Goal: Task Accomplishment & Management: Manage account settings

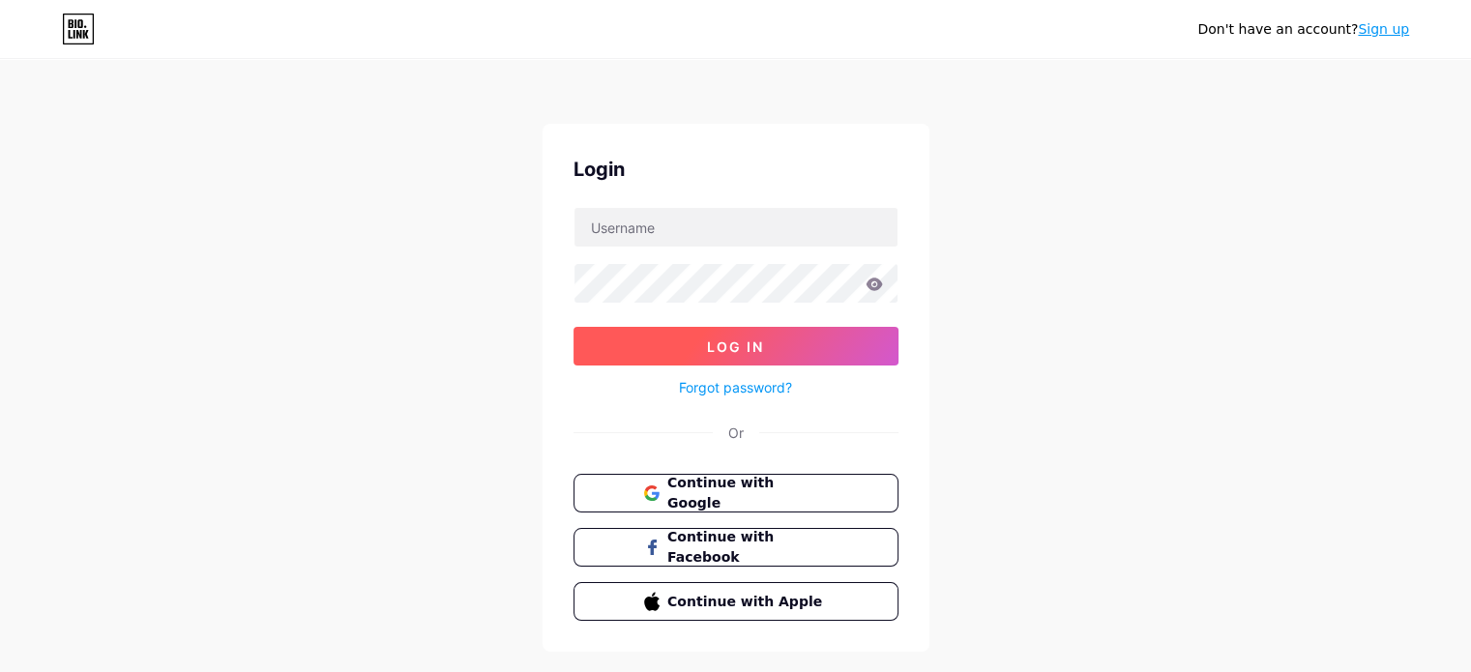
type input "[PERSON_NAME][EMAIL_ADDRESS][PERSON_NAME][DOMAIN_NAME]"
click at [660, 346] on button "Log In" at bounding box center [736, 346] width 325 height 39
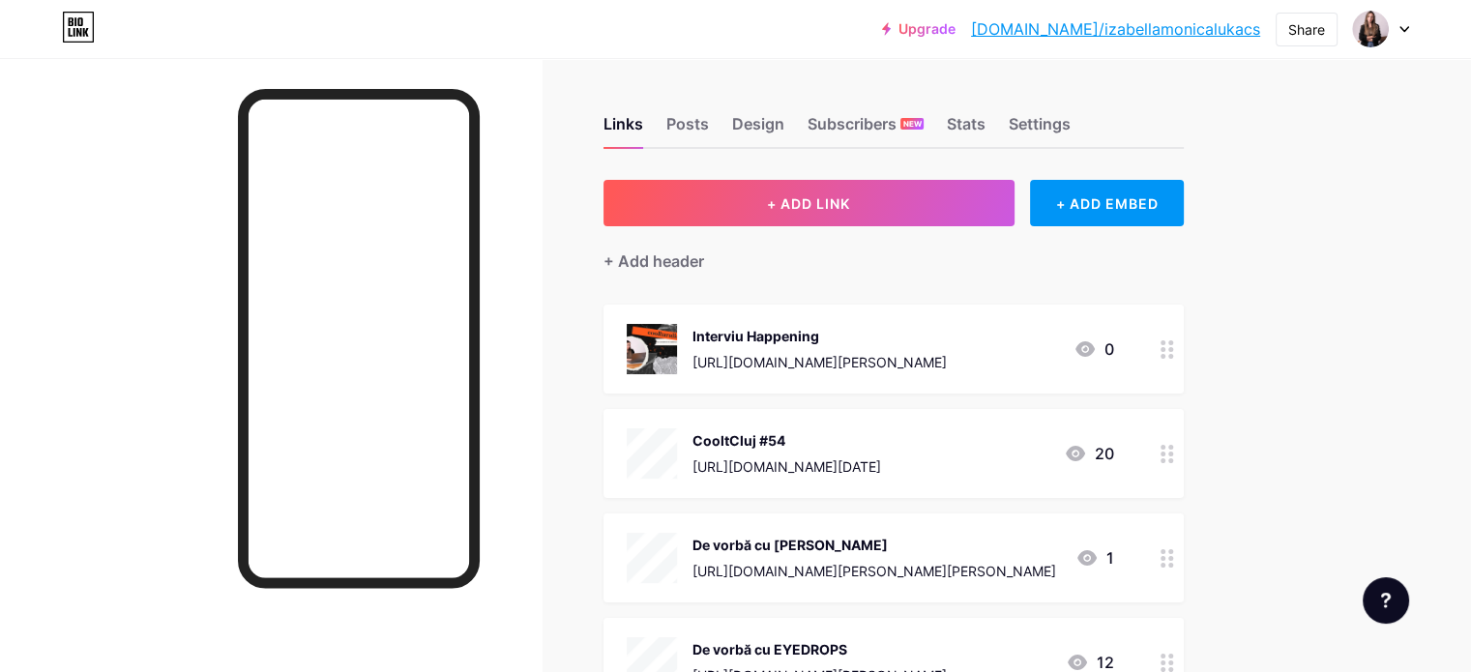
click at [881, 457] on div "[URL][DOMAIN_NAME][DATE]" at bounding box center [786, 467] width 189 height 20
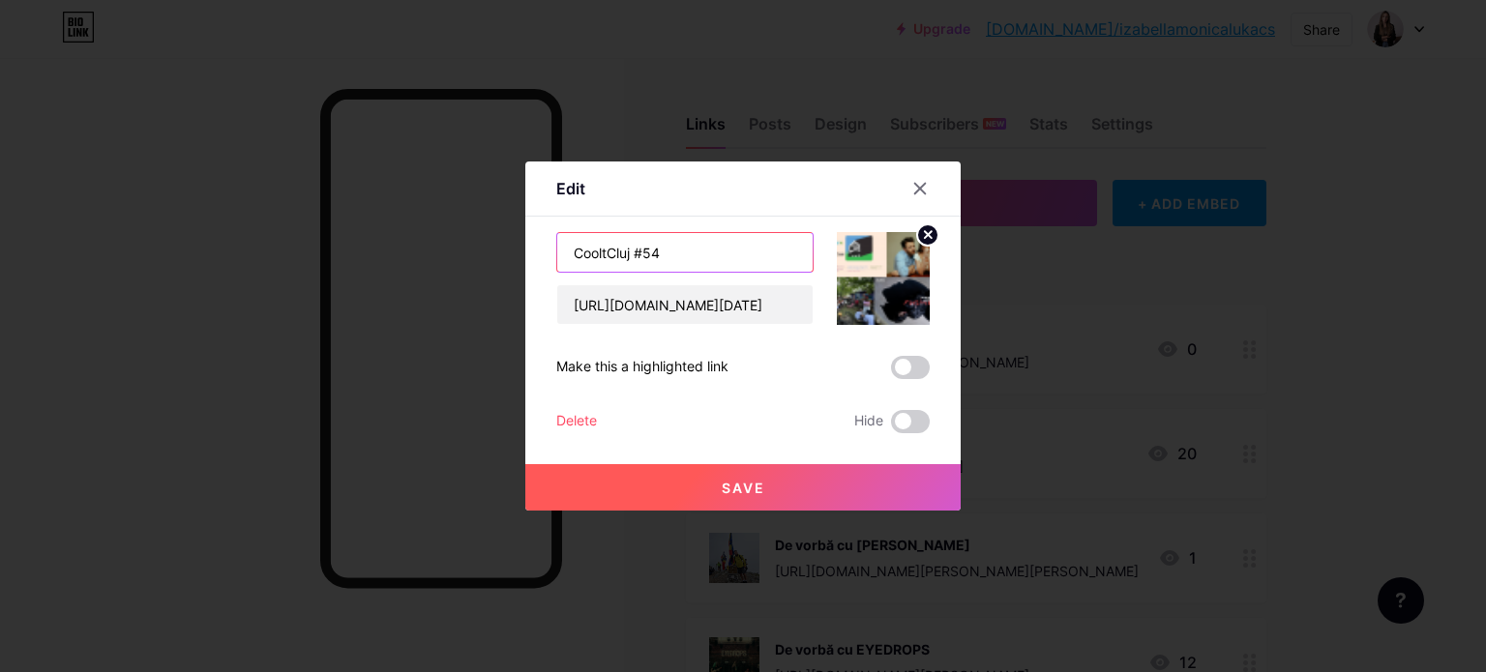
click at [653, 250] on input "CooltCluj #54" at bounding box center [684, 252] width 255 height 39
type input "CooltCluj #55"
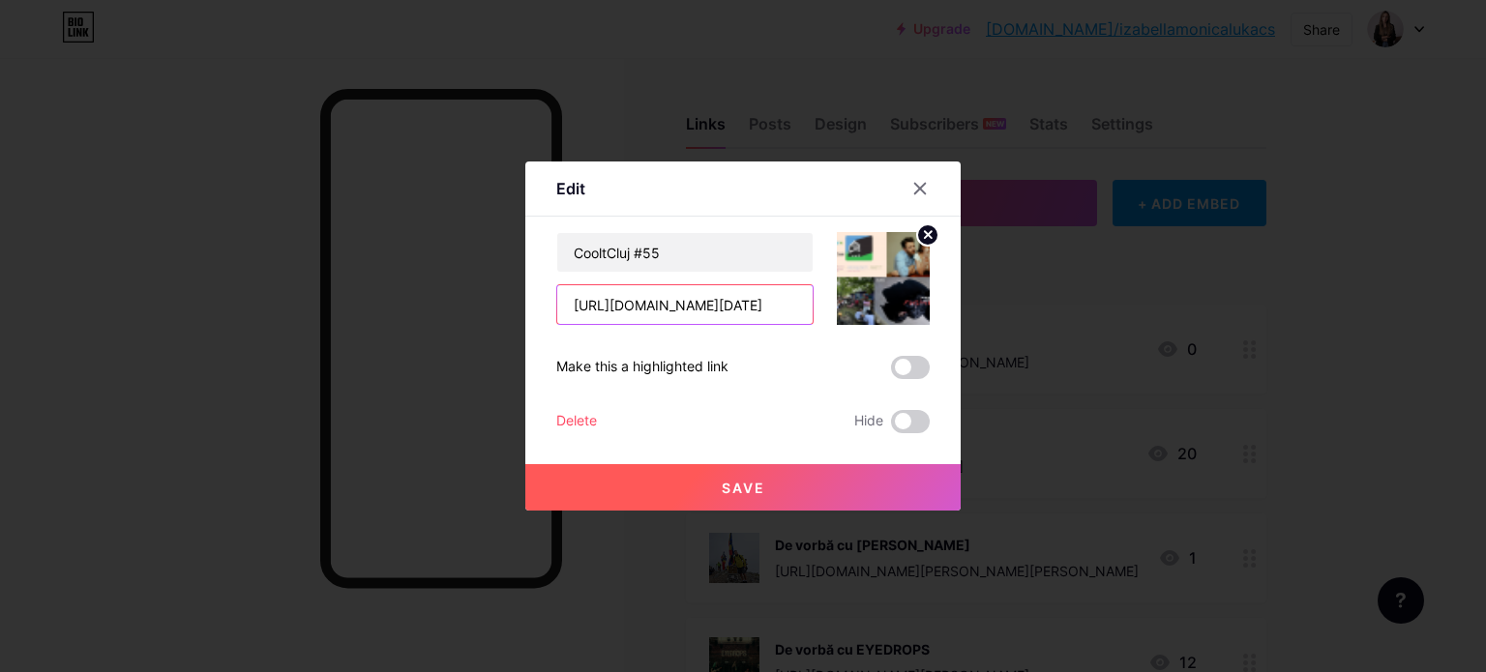
click at [648, 298] on input "[URL][DOMAIN_NAME][DATE]" at bounding box center [684, 304] width 255 height 39
paste input "[URL][DOMAIN_NAME][DATE]"
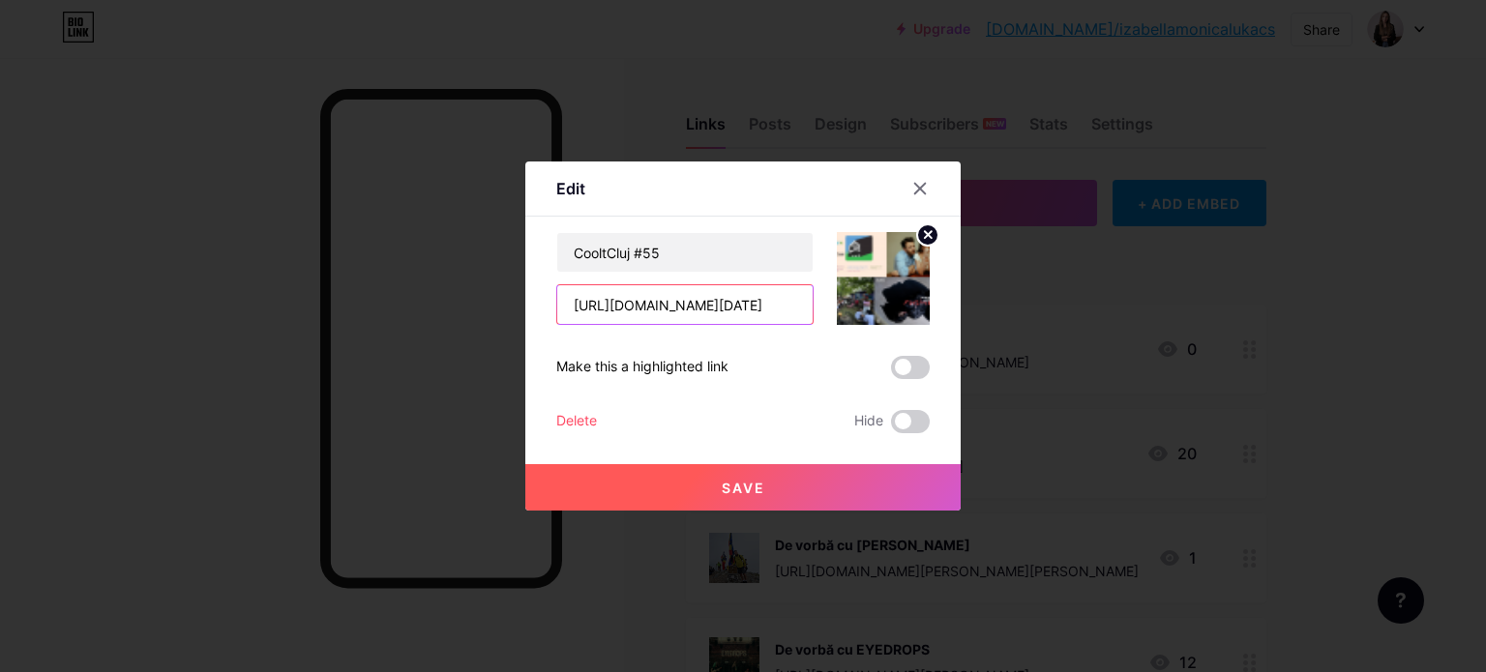
type input "[URL][DOMAIN_NAME][DATE]"
click at [925, 231] on icon at bounding box center [928, 234] width 7 height 7
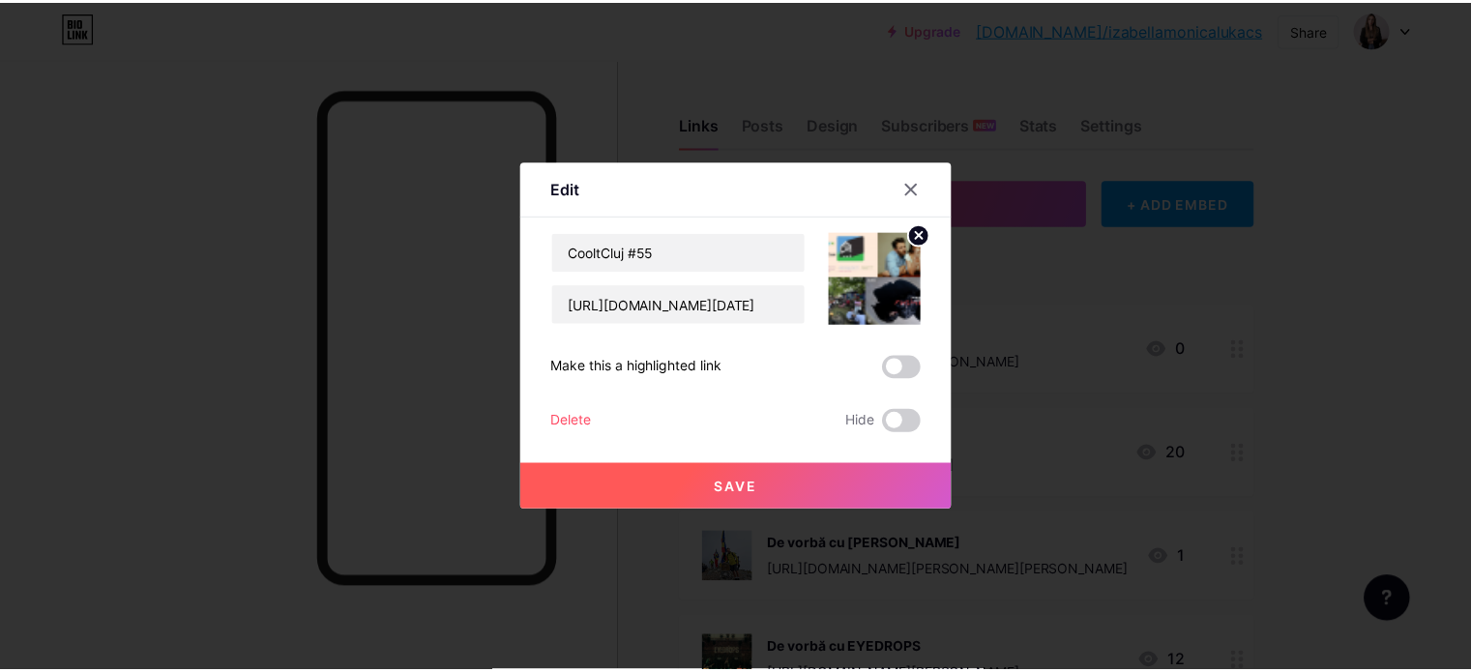
scroll to position [0, 0]
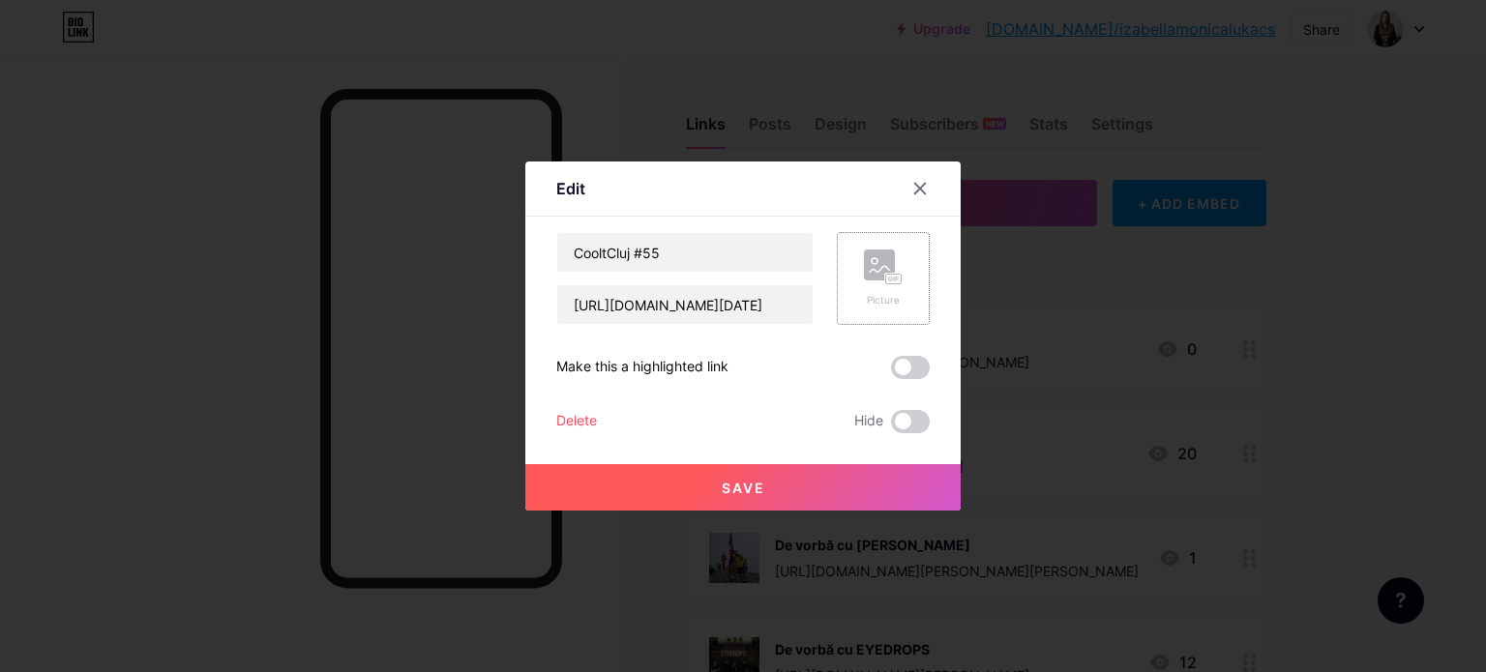
click at [883, 285] on div "Picture" at bounding box center [883, 279] width 39 height 58
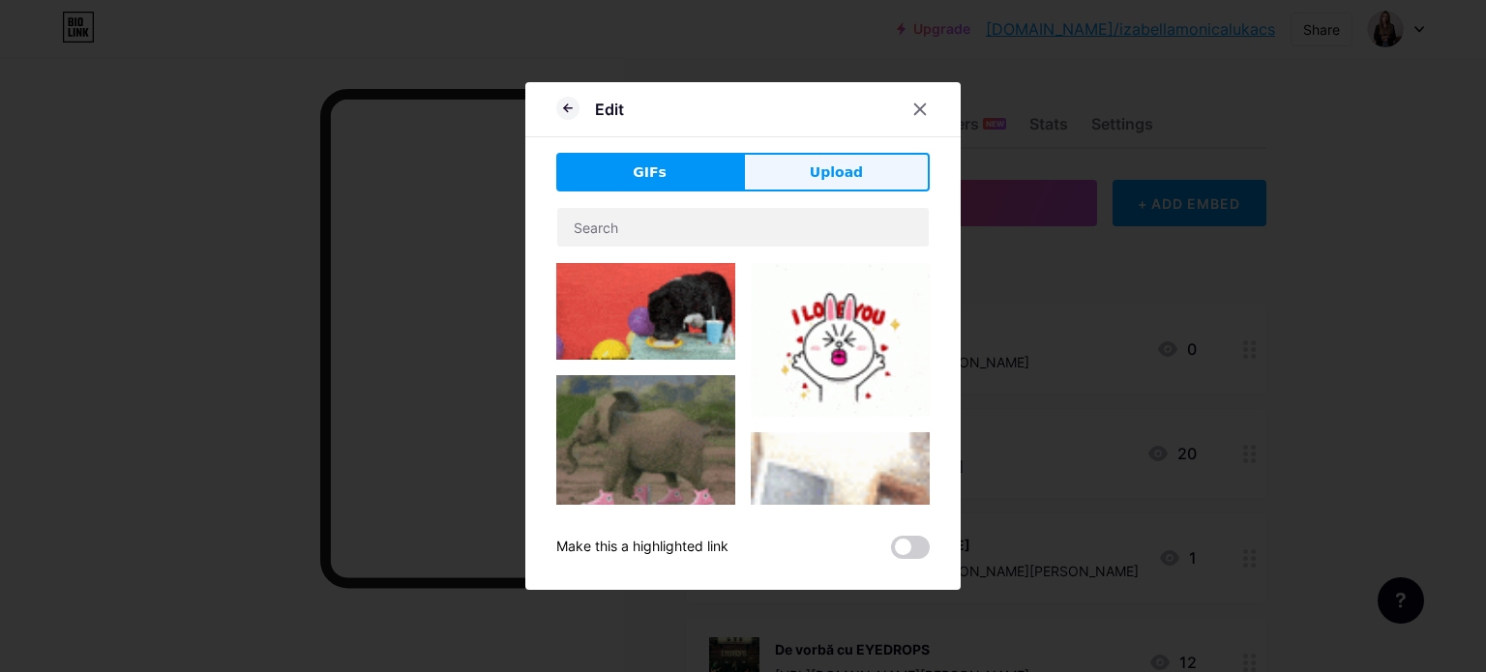
click at [817, 171] on span "Upload" at bounding box center [836, 172] width 53 height 20
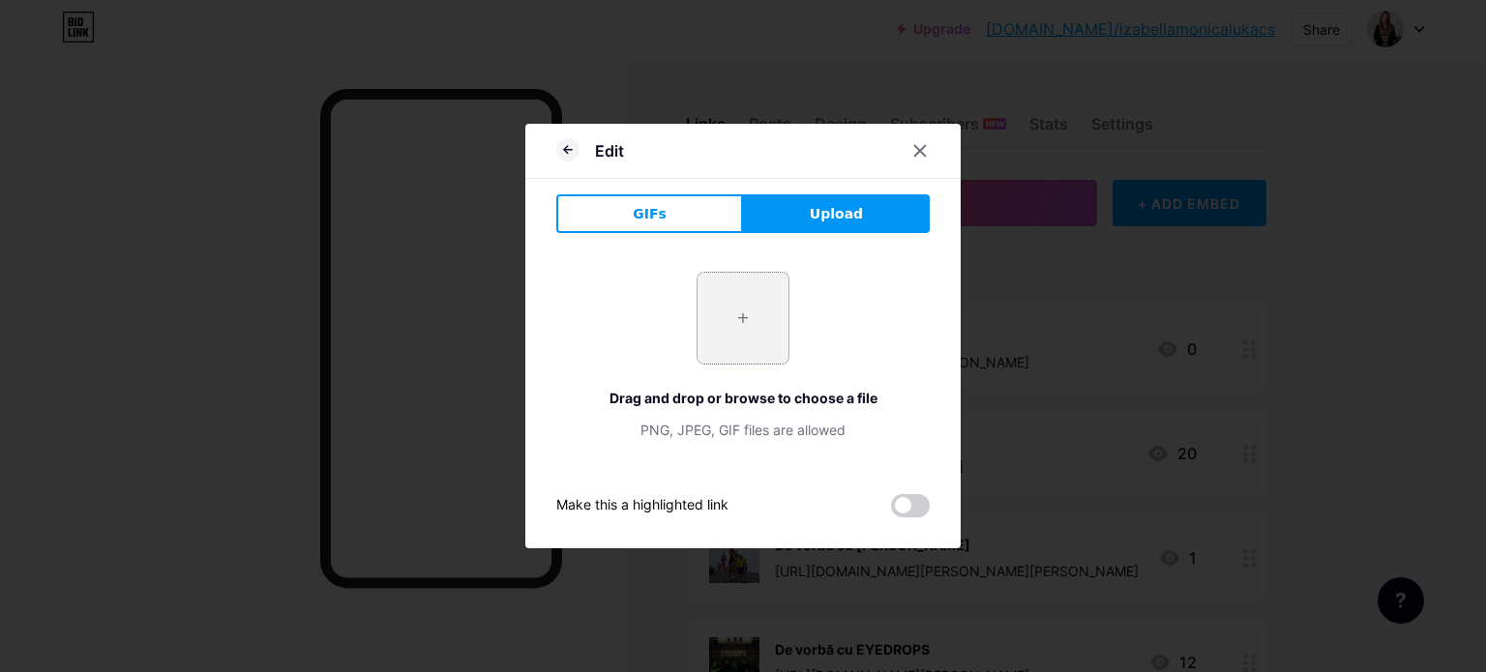
click at [697, 341] on input "file" at bounding box center [742, 318] width 91 height 91
type input "C:\fakepath\CooltCluj #55.png"
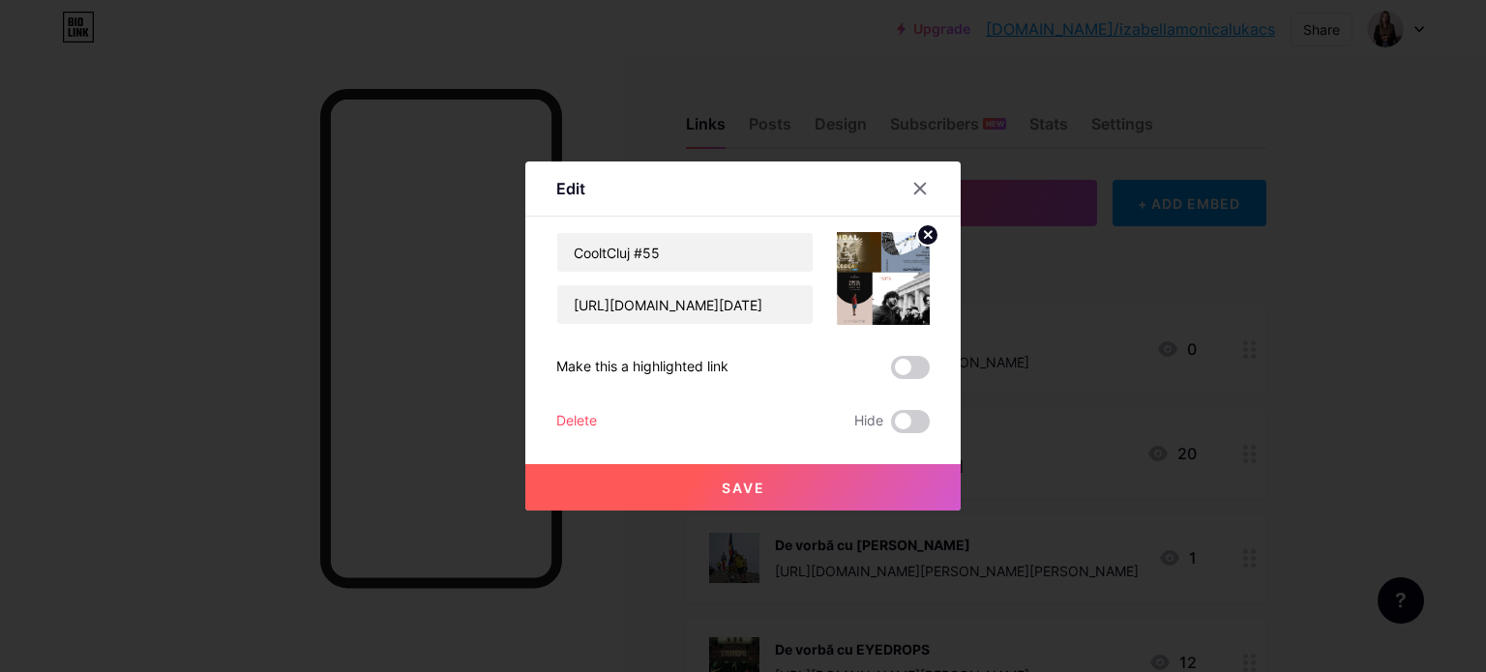
click at [928, 486] on button "Save" at bounding box center [742, 487] width 435 height 46
